Goal: Find specific page/section: Find specific page/section

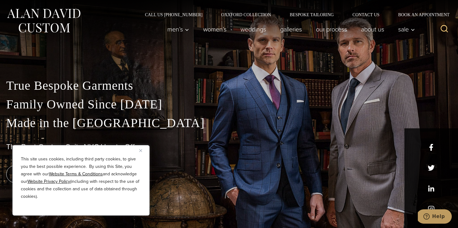
click at [144, 151] on button "Close" at bounding box center [142, 150] width 7 height 7
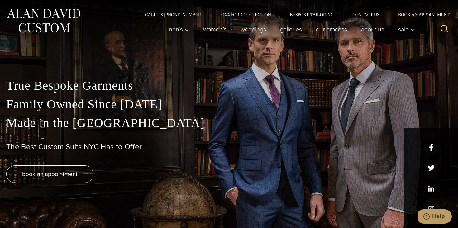
click at [209, 28] on link "Women’s" at bounding box center [214, 29] width 37 height 12
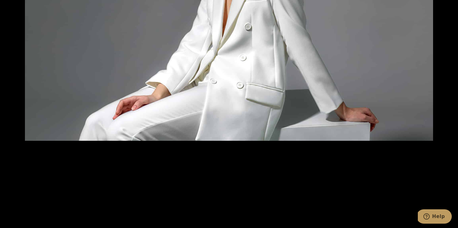
scroll to position [989, 0]
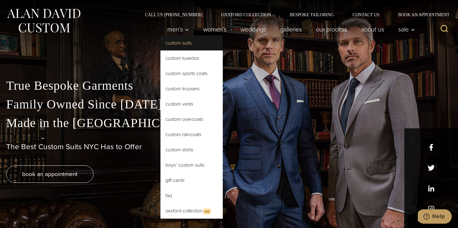
click at [175, 46] on link "Custom Suits" at bounding box center [191, 43] width 62 height 15
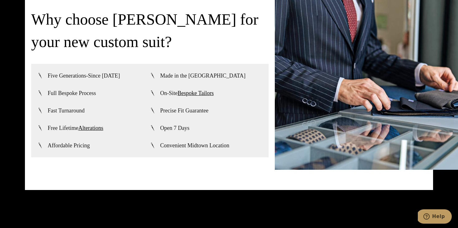
scroll to position [1462, 0]
